Goal: Entertainment & Leisure: Consume media (video, audio)

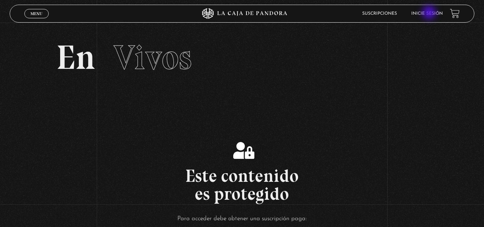
click at [430, 13] on link "Inicie sesión" at bounding box center [428, 13] width 32 height 4
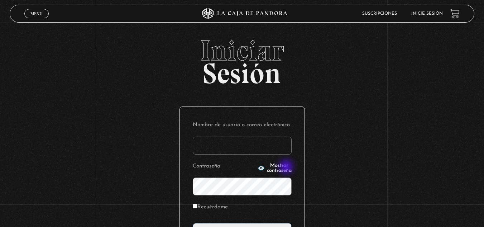
type input "marguiss24@yahoo.com"
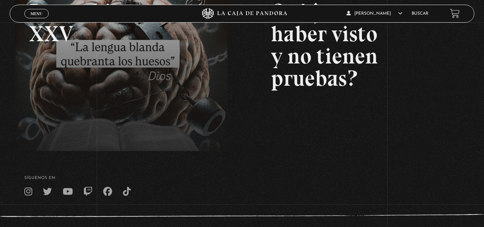
scroll to position [141, 0]
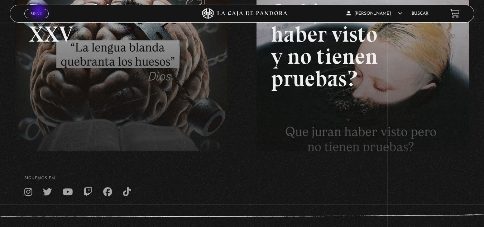
click at [39, 12] on span "Menu" at bounding box center [36, 13] width 12 height 4
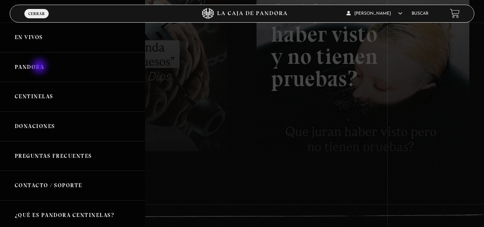
click at [40, 67] on link "Pandora" at bounding box center [72, 67] width 145 height 30
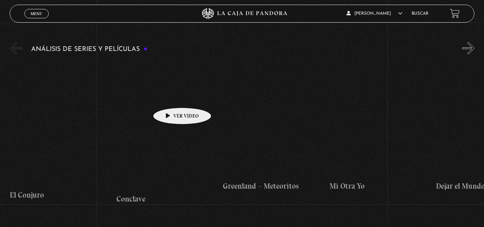
scroll to position [1257, 0]
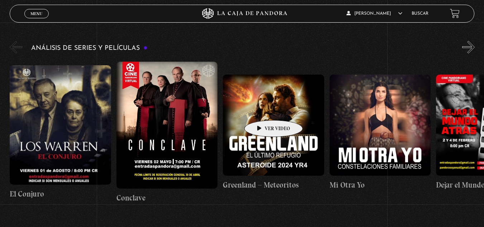
click at [262, 109] on figure at bounding box center [273, 125] width 101 height 101
click at [262, 115] on figure at bounding box center [273, 125] width 101 height 101
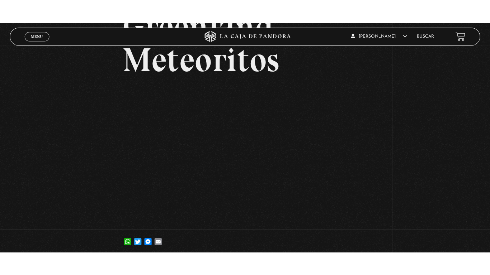
scroll to position [73, 0]
